Goal: Use online tool/utility: Utilize a website feature to perform a specific function

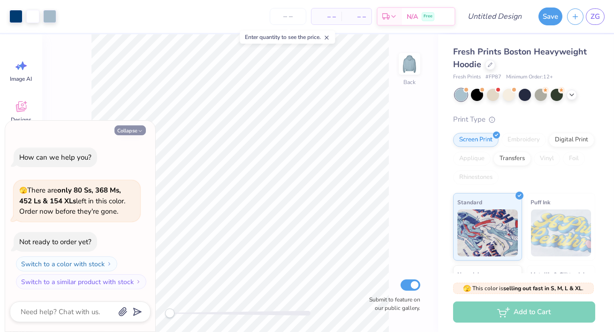
click at [144, 129] on button "Collapse" at bounding box center [130, 130] width 31 height 10
type textarea "x"
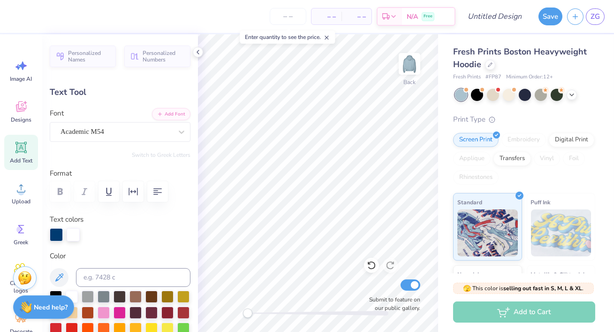
type textarea "P"
type textarea "[PERSON_NAME]"
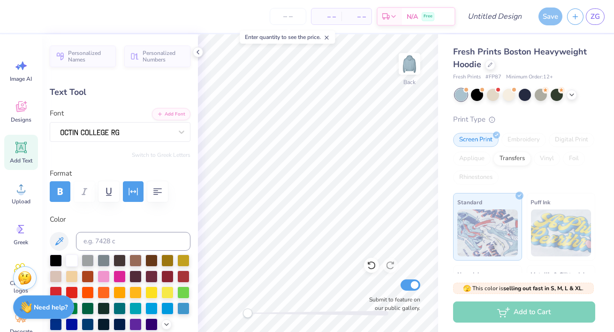
type input "6.55"
type input "0.56"
type input "10.94"
type textarea "FALL Convention"
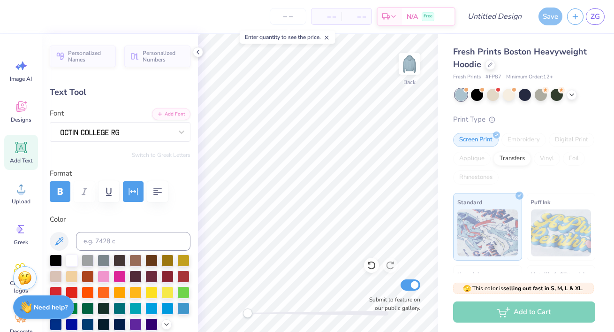
scroll to position [0, 2]
type input "9.24"
type input "0.97"
type input "2.50"
type input "15.16"
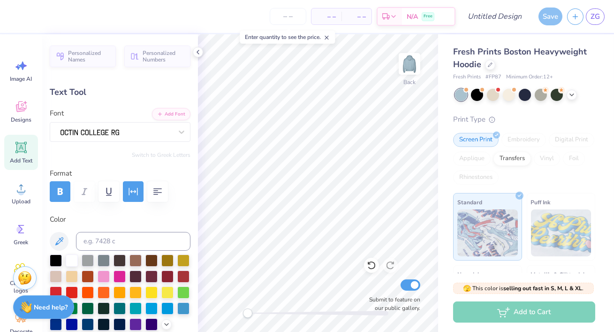
type input "4.10"
type input "3.04"
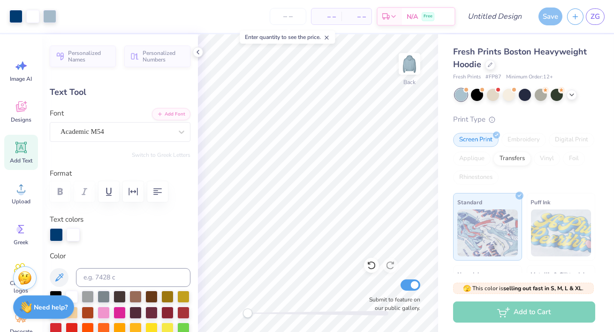
type input "9.24"
type input "0.97"
type input "2.50"
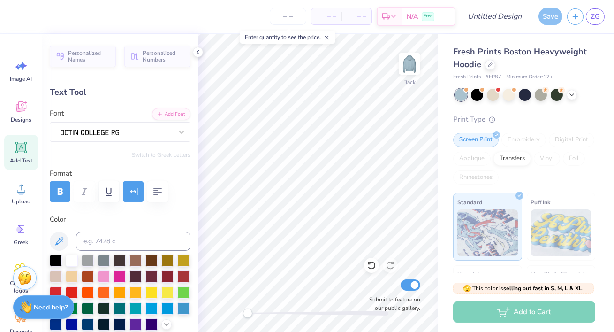
scroll to position [0, 0]
type textarea "[GEOGRAPHIC_DATA], [US_STATE]"
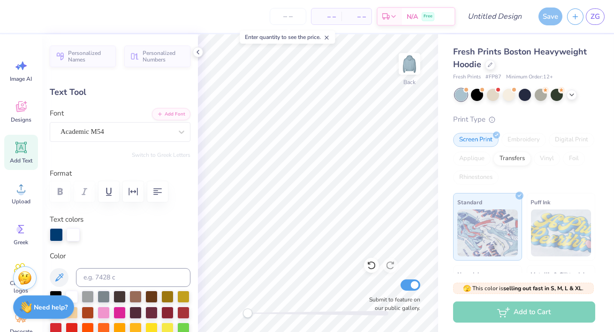
type input "15.16"
type input "4.10"
type input "3.04"
type input "10.27"
type input "1.03"
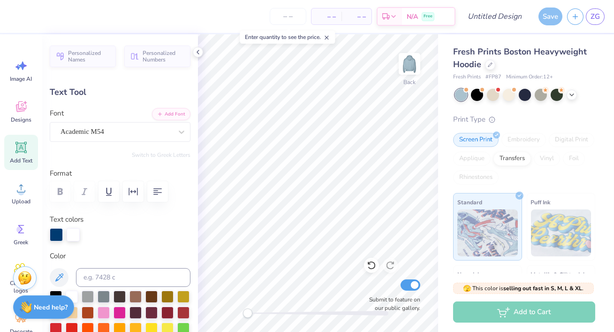
type input "2.47"
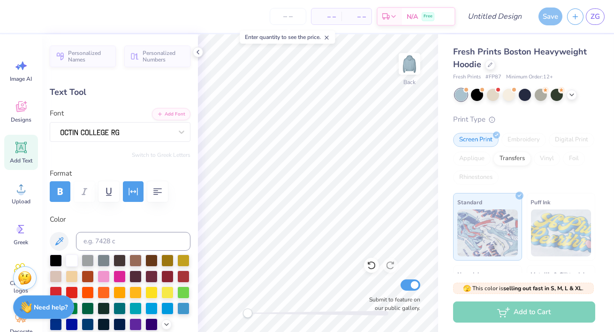
scroll to position [0, 4]
type textarea "[GEOGRAPHIC_DATA], [US_STATE]"
type input "8.74"
type input "0.97"
type input "2.50"
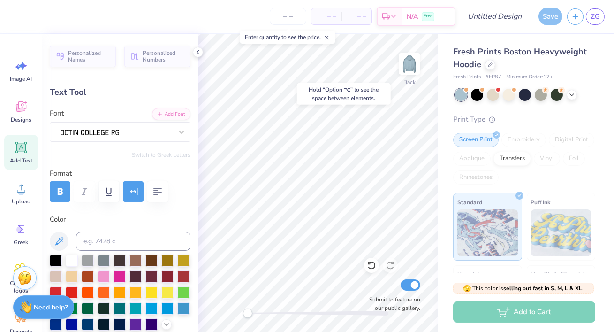
type input "15.16"
type input "4.10"
type input "3.04"
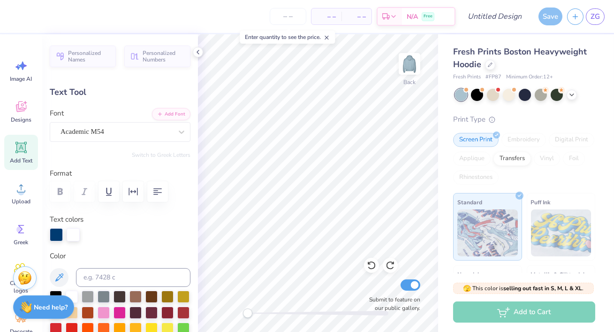
type input "8.74"
type input "0.97"
type input "2.52"
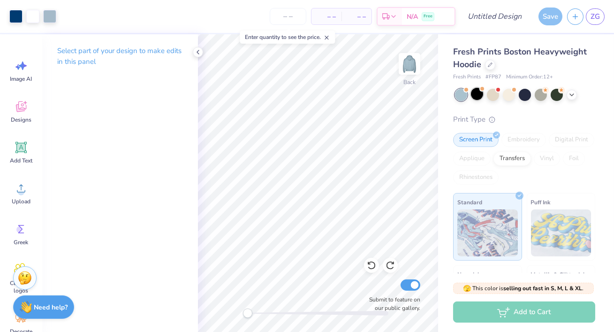
click at [482, 89] on div at bounding box center [483, 89] width 4 height 4
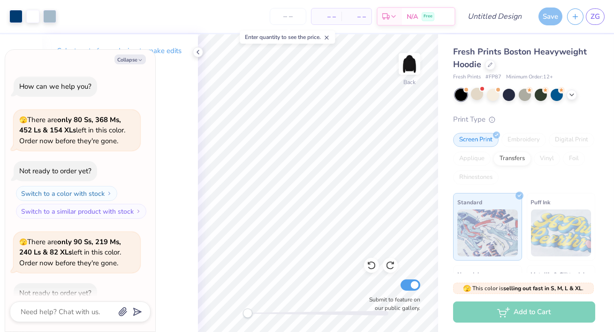
scroll to position [51, 0]
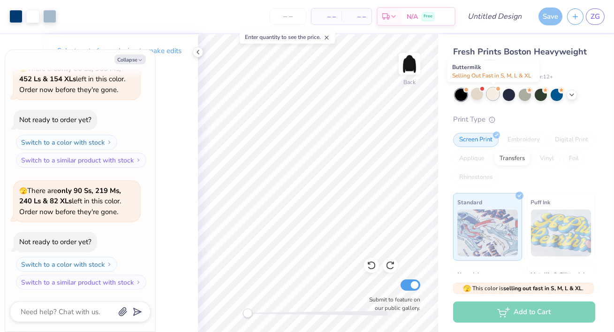
click at [487, 92] on div at bounding box center [493, 94] width 12 height 12
click at [490, 96] on div at bounding box center [493, 94] width 12 height 12
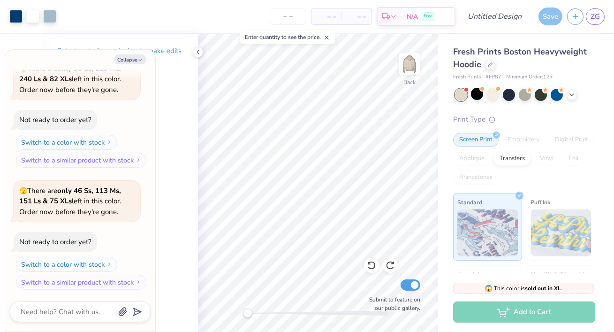
scroll to position [316, 0]
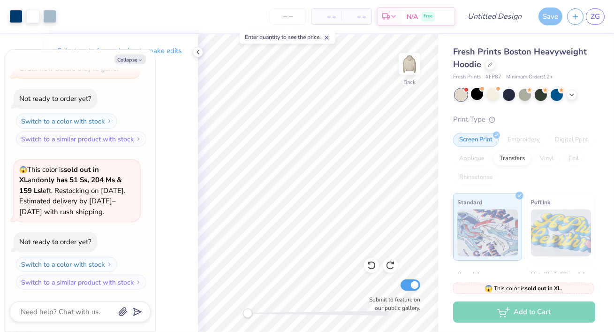
type textarea "x"
click at [545, 17] on div "Save" at bounding box center [551, 17] width 24 height 18
click at [483, 17] on input "Design Title" at bounding box center [506, 16] width 46 height 19
type input "F"
type textarea "x"
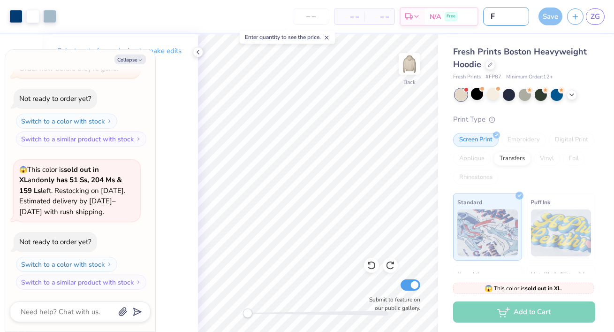
type input "Fa"
type textarea "x"
type input "Fal"
type textarea "x"
type input "Fall"
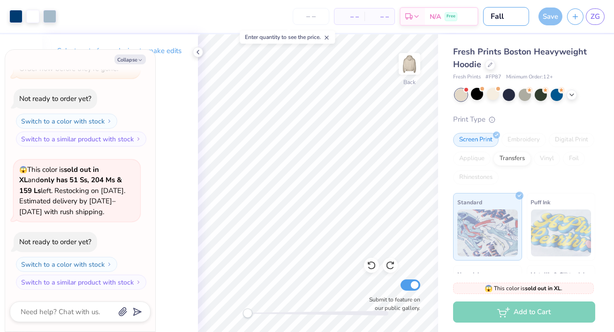
type textarea "x"
type input "Fall"
type textarea "x"
type input "Fall C"
type textarea "x"
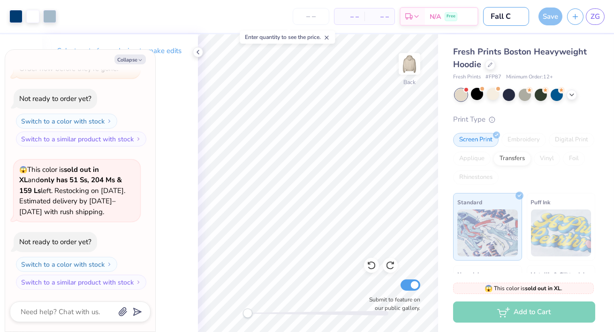
type input "Fall Co"
type textarea "x"
type input "Fall Con"
type textarea "x"
type input "Fall Con"
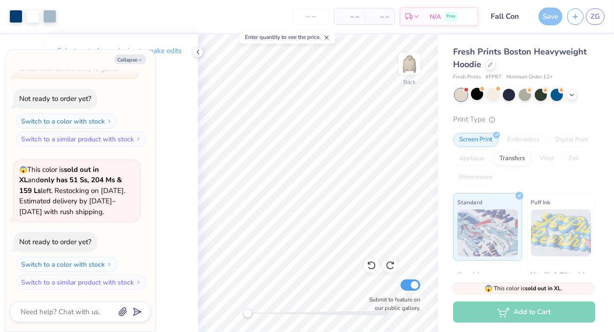
click at [553, 8] on div "Save" at bounding box center [551, 17] width 24 height 18
click at [547, 21] on div "Save" at bounding box center [551, 17] width 24 height 18
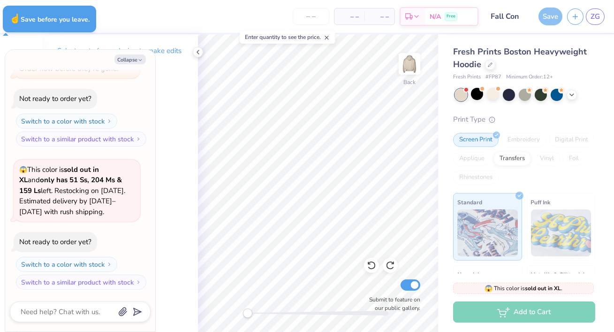
type textarea "x"
